Goal: Navigation & Orientation: Understand site structure

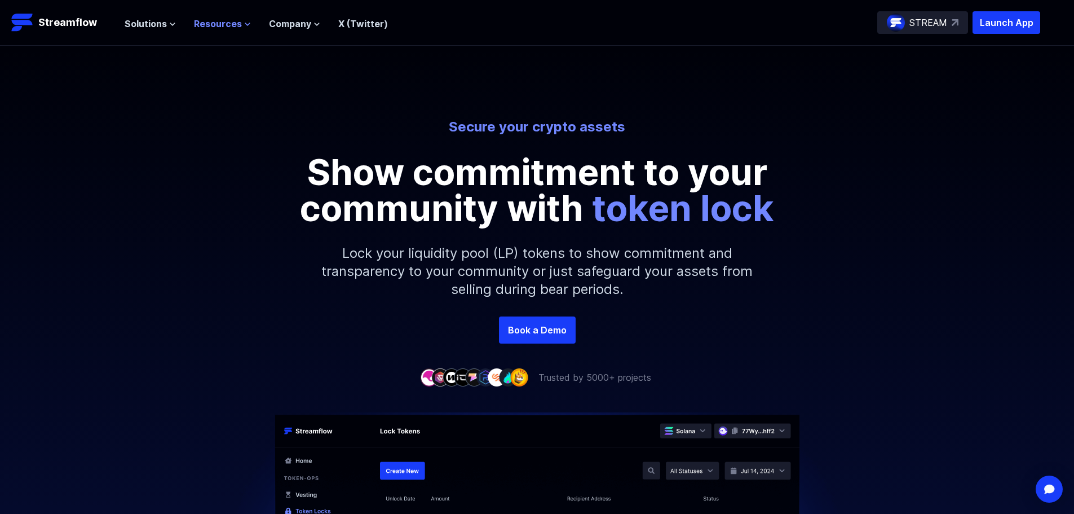
click at [215, 25] on span "Resources" at bounding box center [218, 24] width 48 height 14
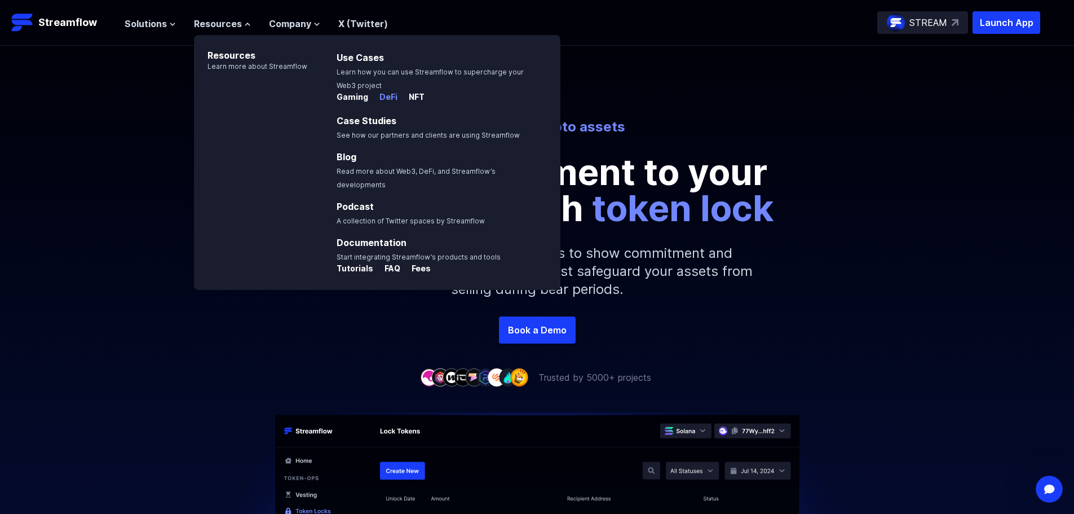
click at [380, 96] on p "DeFi" at bounding box center [383, 96] width 27 height 11
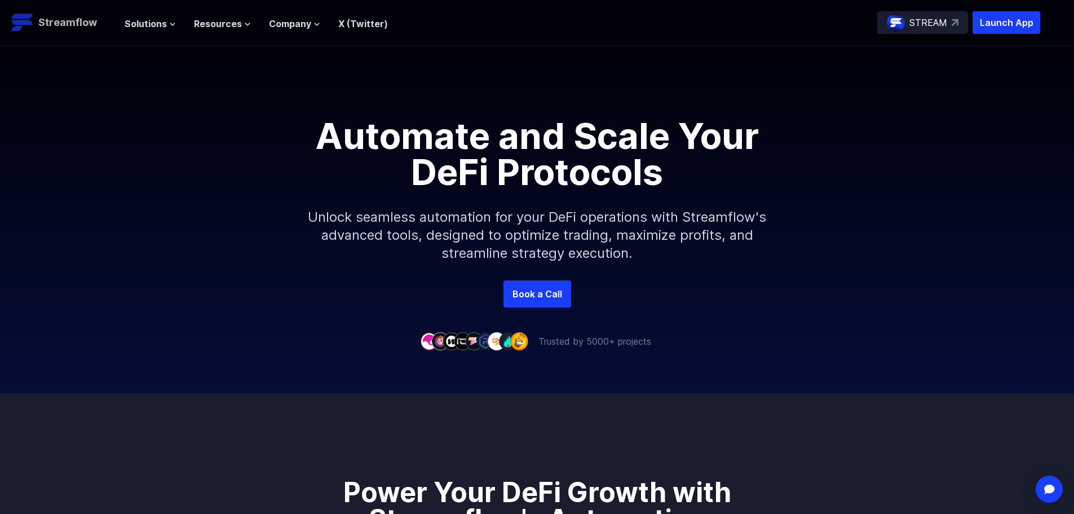
click at [90, 28] on p "Streamflow" at bounding box center [67, 23] width 59 height 16
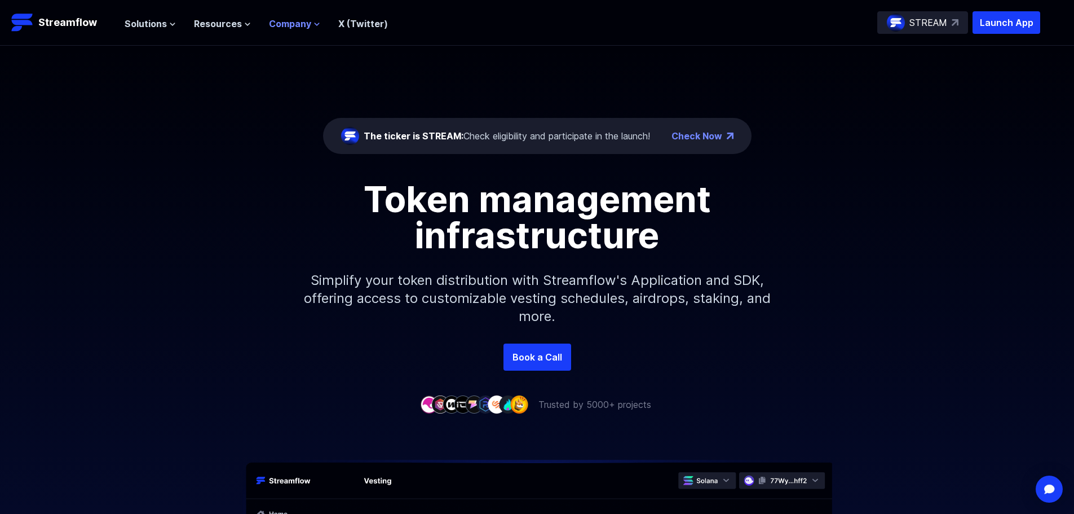
click at [285, 27] on span "Company" at bounding box center [290, 24] width 42 height 14
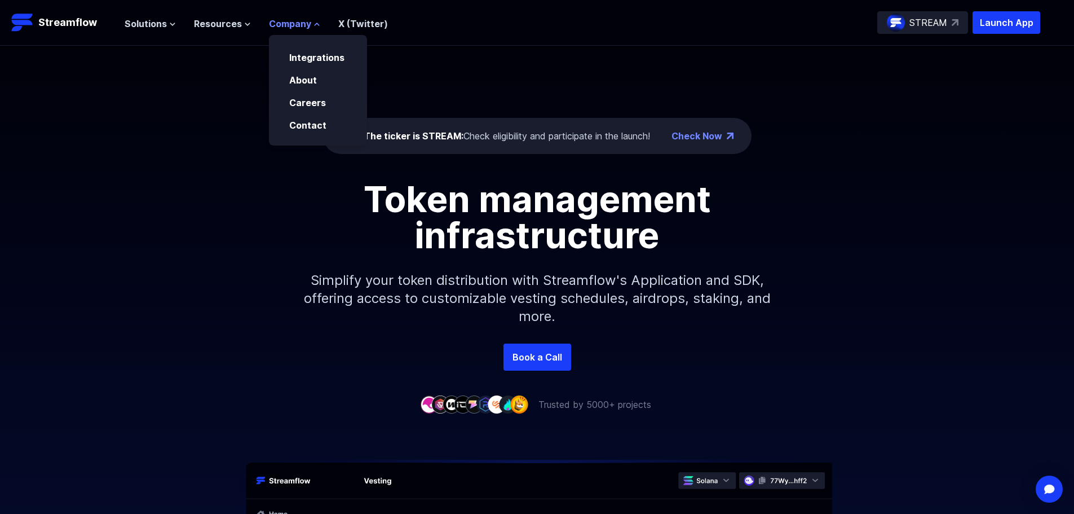
click at [285, 27] on span "Company" at bounding box center [290, 24] width 42 height 14
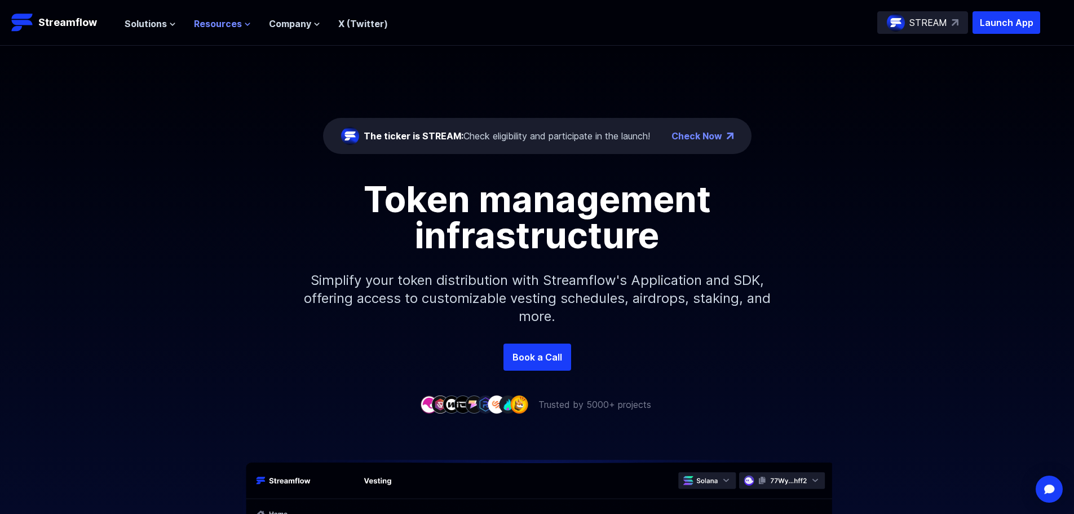
click at [230, 23] on span "Resources" at bounding box center [218, 24] width 48 height 14
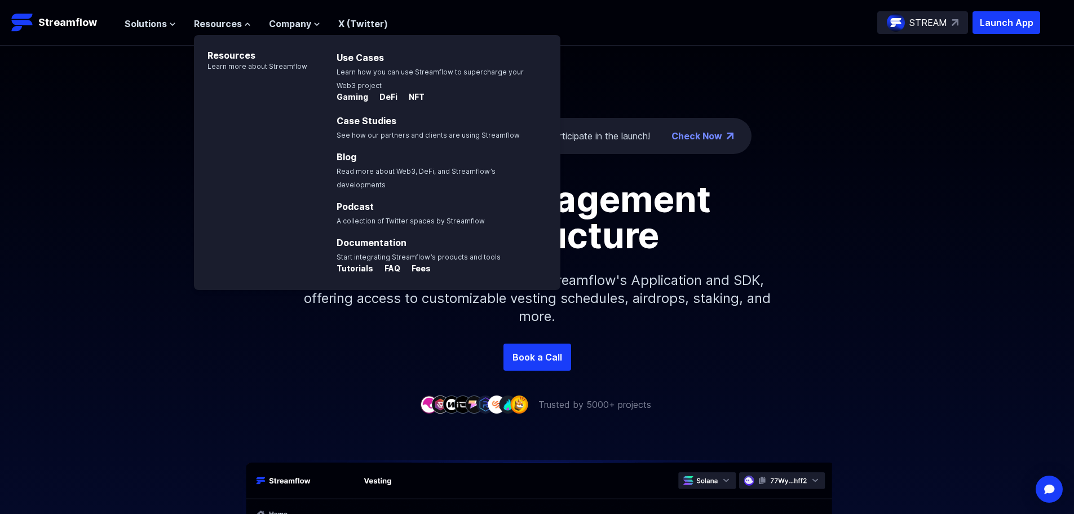
click at [142, 129] on div "The ticker is STREAM: Check eligibility and participate in the launch! Check No…" at bounding box center [537, 195] width 1074 height 298
